Goal: Find specific fact: Find specific fact

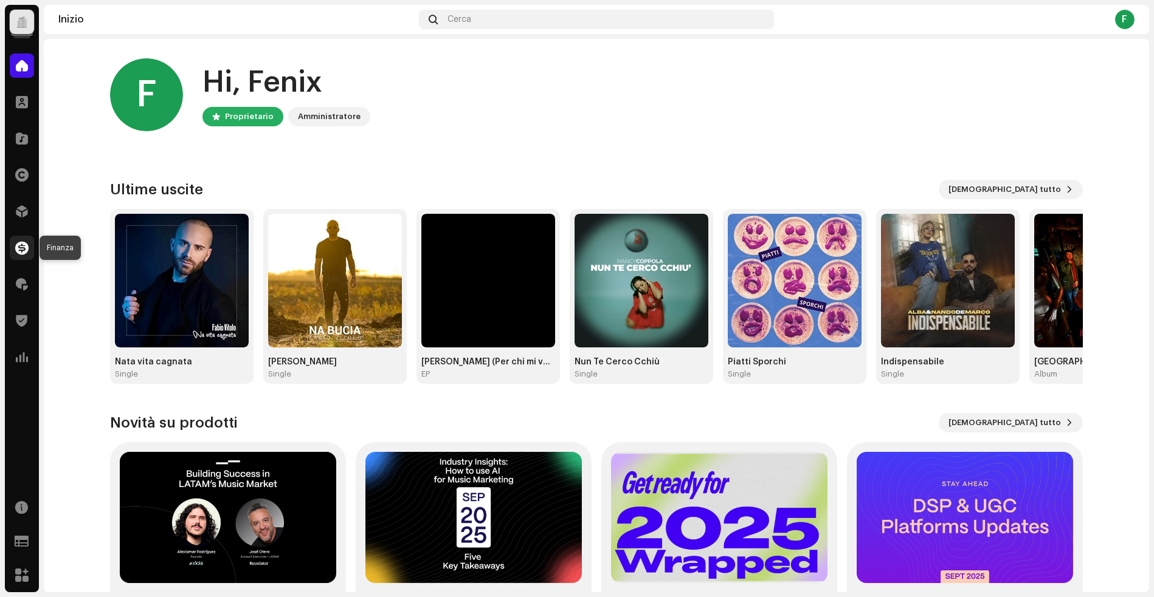
click at [24, 248] on span at bounding box center [21, 248] width 13 height 10
click at [24, 289] on span at bounding box center [22, 285] width 12 height 10
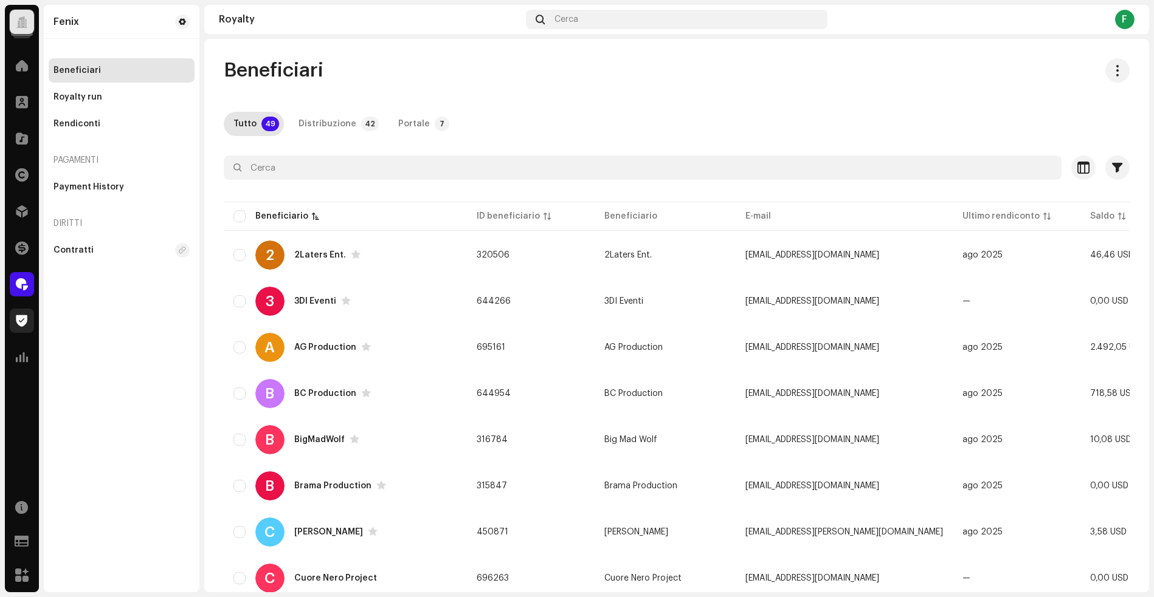
click at [24, 317] on span at bounding box center [22, 321] width 12 height 10
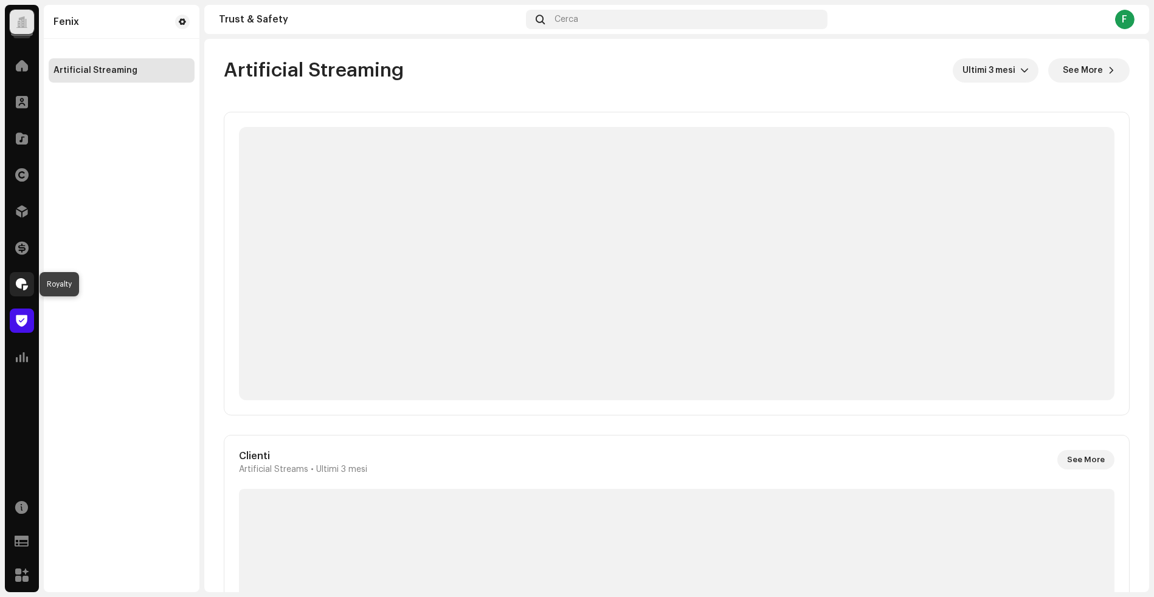
click at [25, 281] on span at bounding box center [22, 285] width 12 height 10
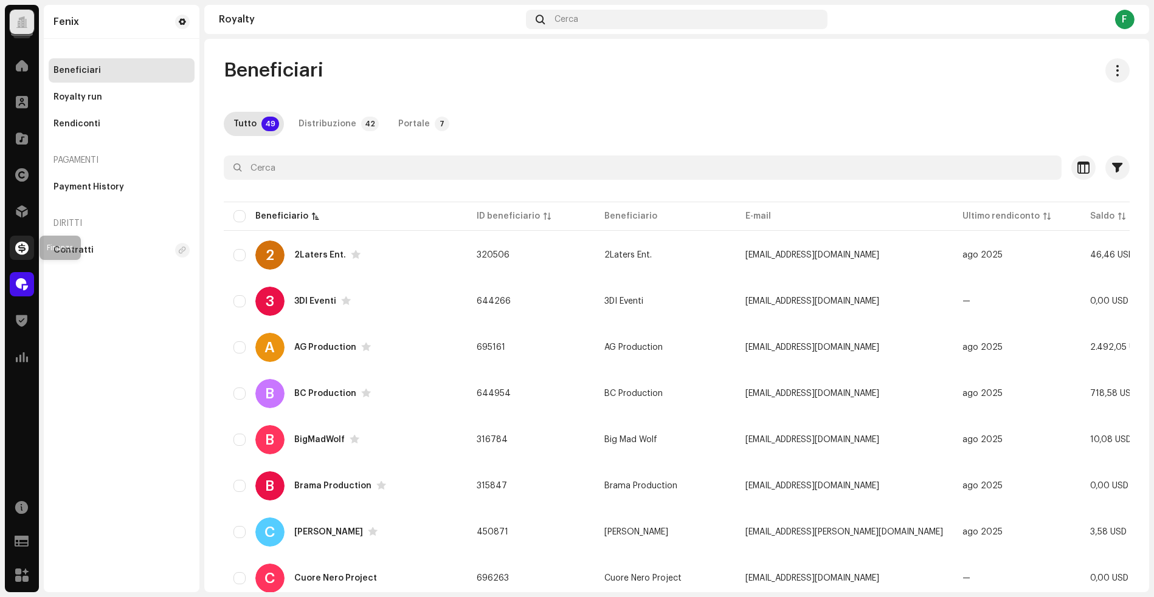
click at [19, 252] on span at bounding box center [21, 248] width 13 height 10
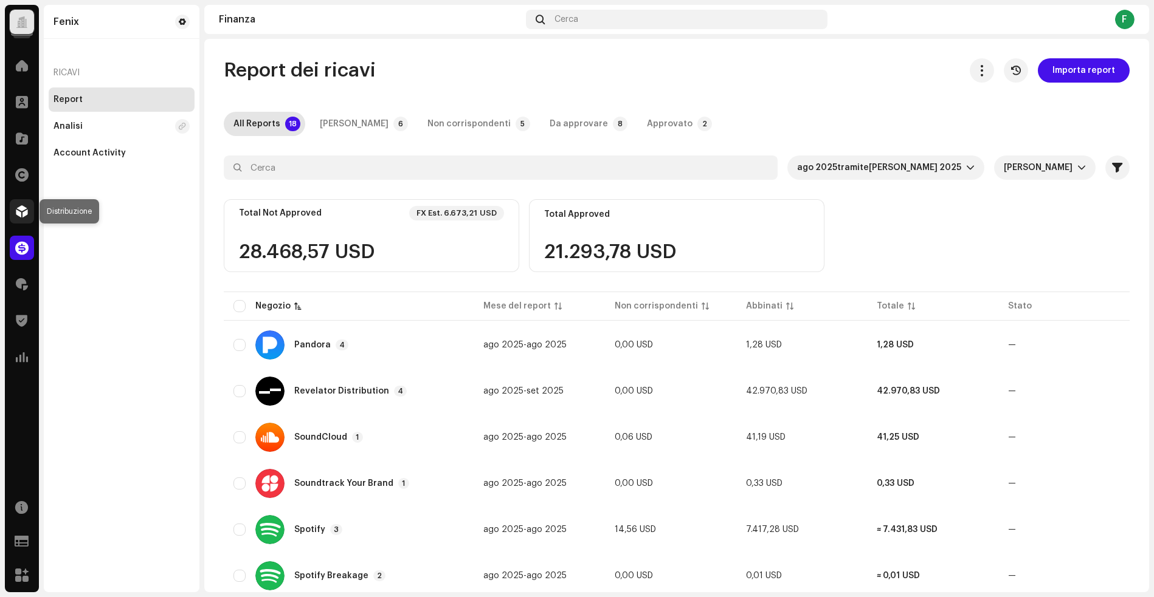
click at [19, 219] on div at bounding box center [22, 211] width 24 height 24
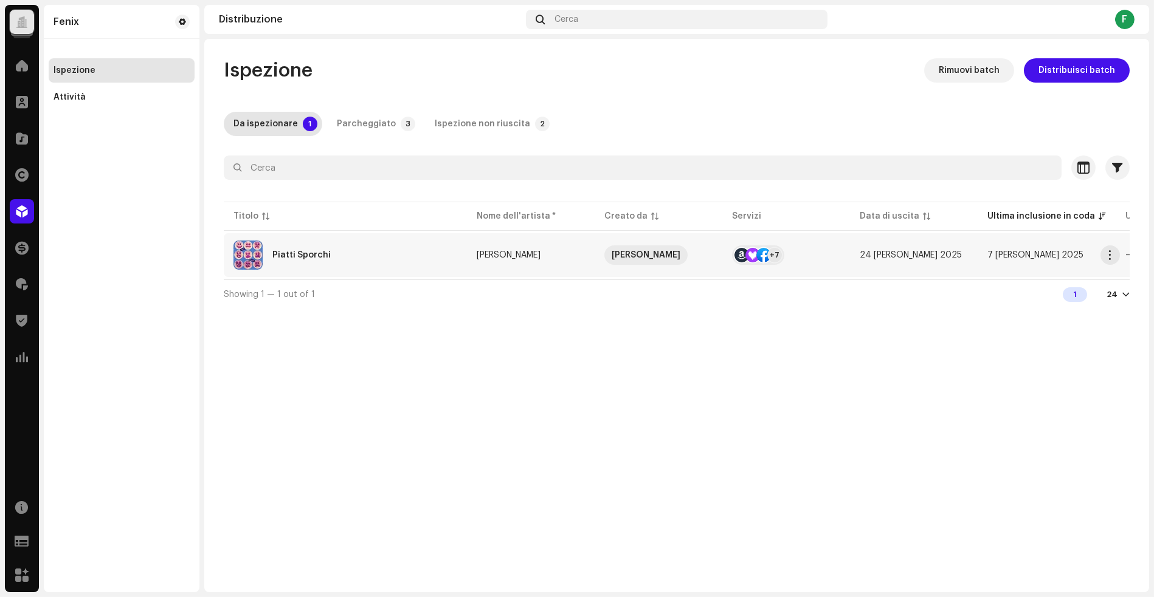
click at [306, 249] on div "Piatti Sporchi" at bounding box center [345, 255] width 224 height 29
click at [21, 134] on span at bounding box center [22, 139] width 12 height 10
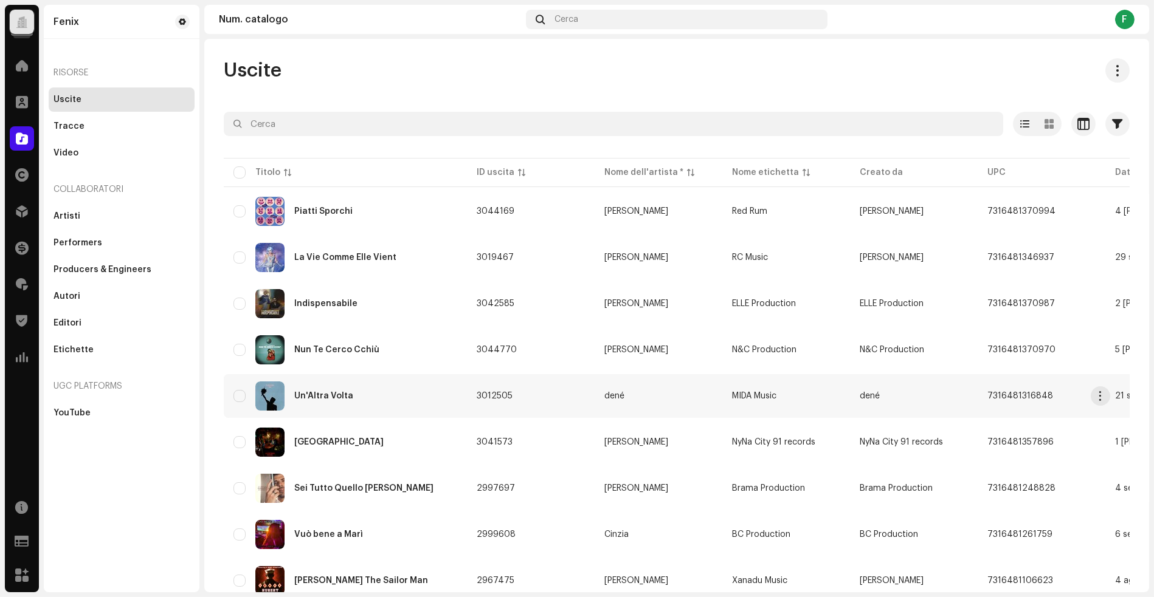
click at [717, 405] on td "dené" at bounding box center [658, 396] width 128 height 44
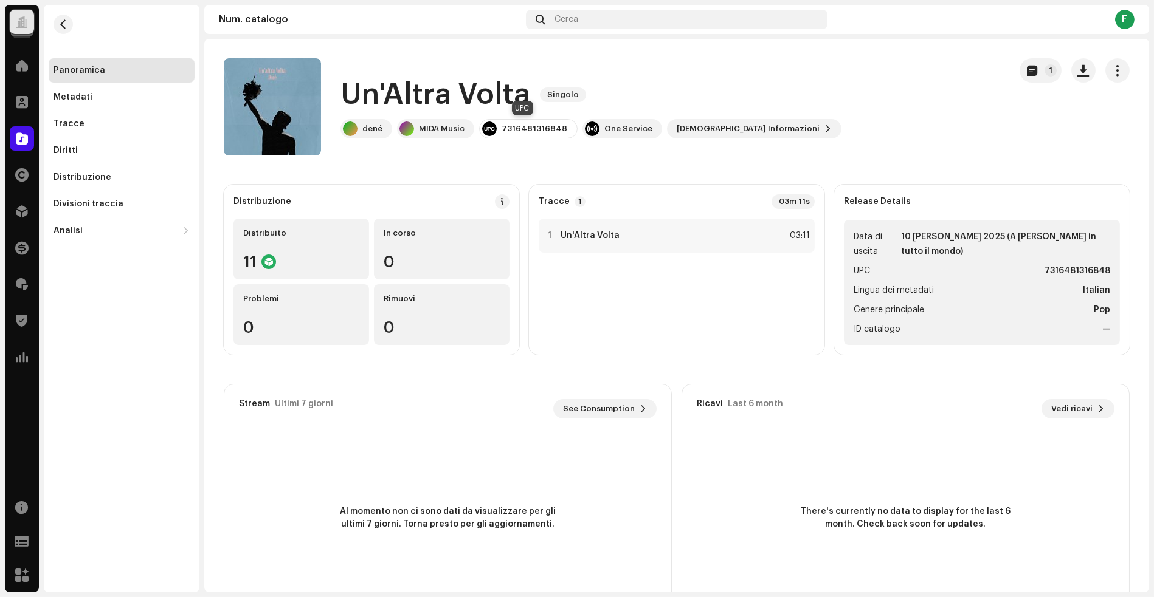
click at [532, 134] on div "7316481316848" at bounding box center [528, 128] width 98 height 19
click at [533, 134] on div "7316481316848" at bounding box center [528, 128] width 98 height 19
copy div "7316481316848"
